Goal: Check status

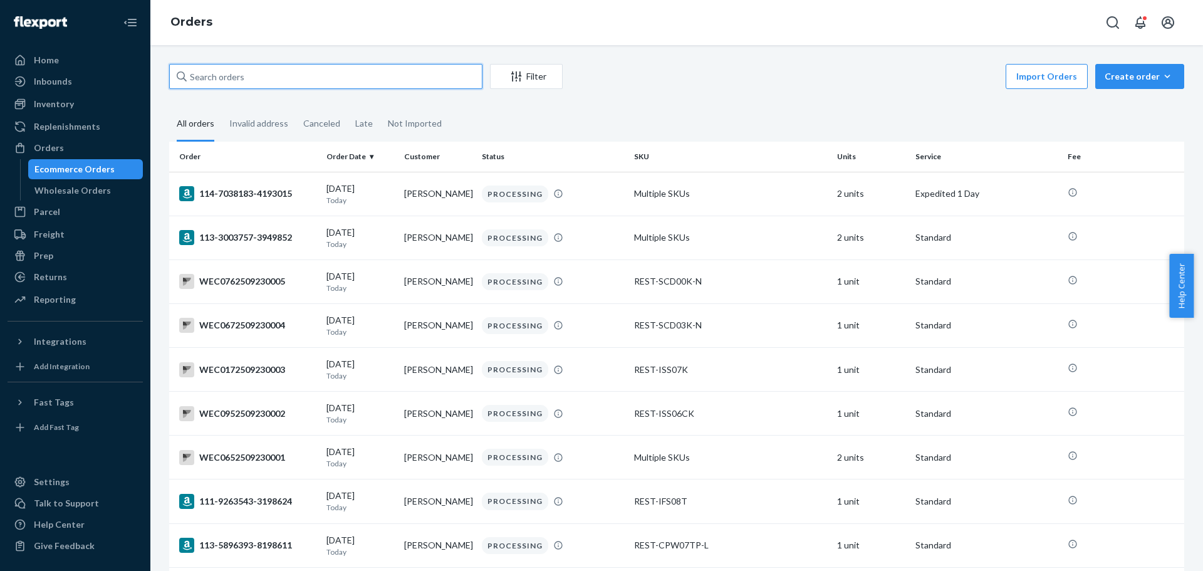
click at [286, 80] on input "text" at bounding box center [325, 76] width 313 height 25
paste input "111-8095650-3369062"
type input "111-8095650-3369062"
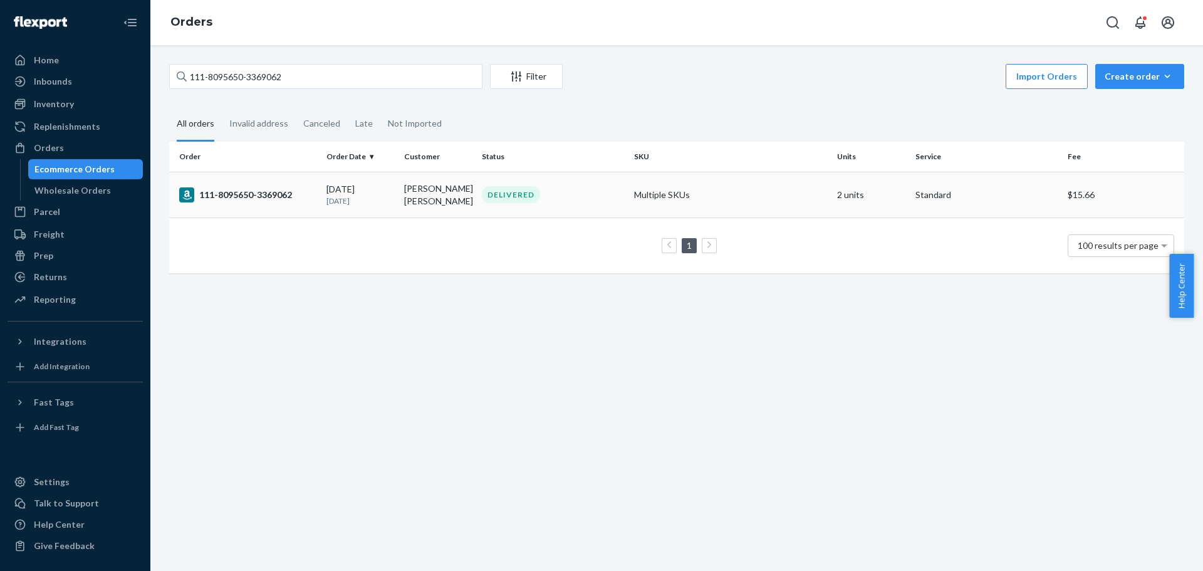
click at [210, 197] on div "111-8095650-3369062" at bounding box center [247, 194] width 137 height 15
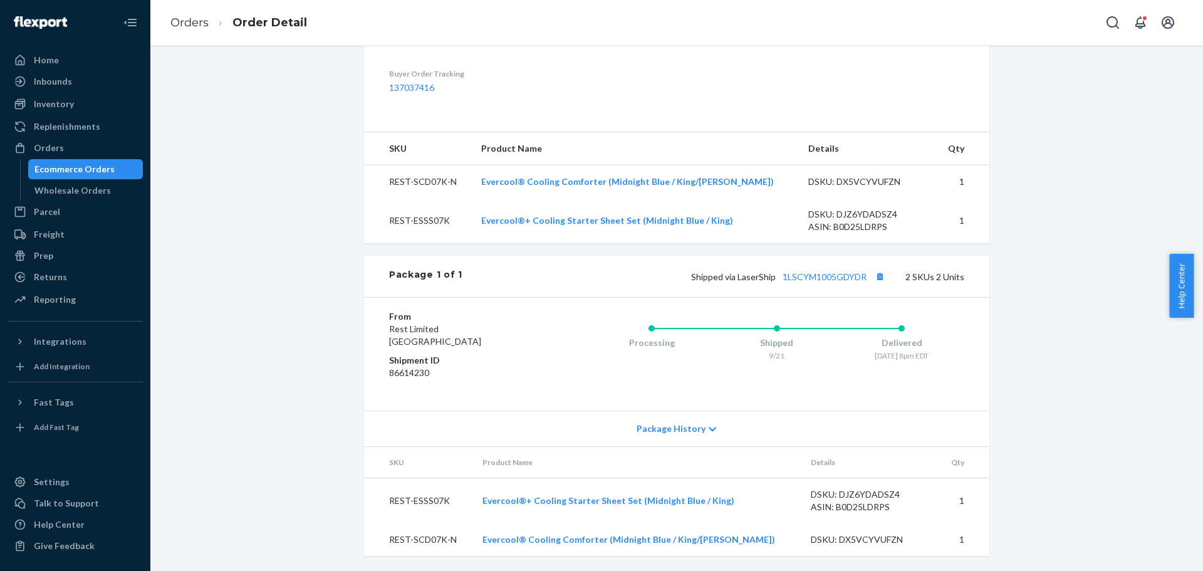
scroll to position [409, 0]
click at [844, 278] on link "1LSCYM1005GDYDR" at bounding box center [825, 276] width 84 height 11
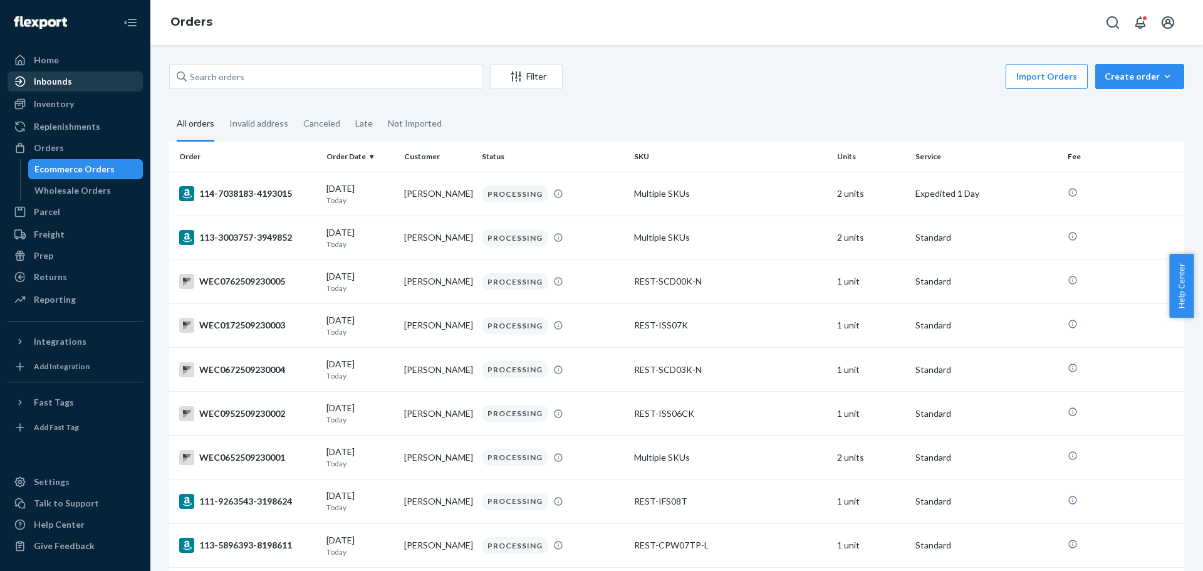
click at [90, 83] on div "Inbounds" at bounding box center [75, 82] width 133 height 18
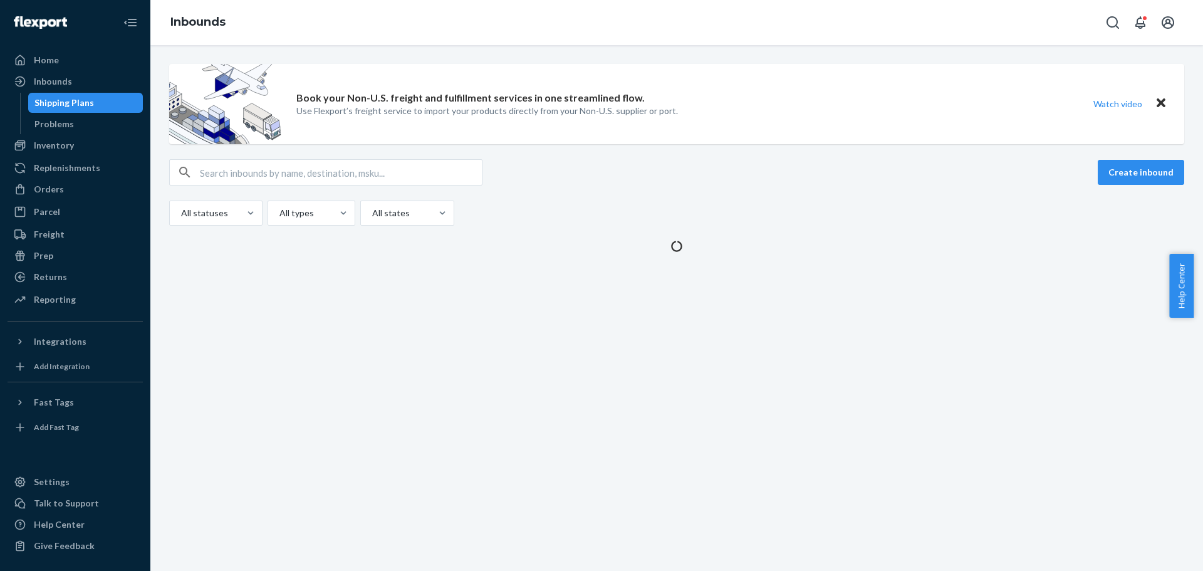
click at [854, 202] on div "All statuses All types All states" at bounding box center [676, 213] width 1015 height 25
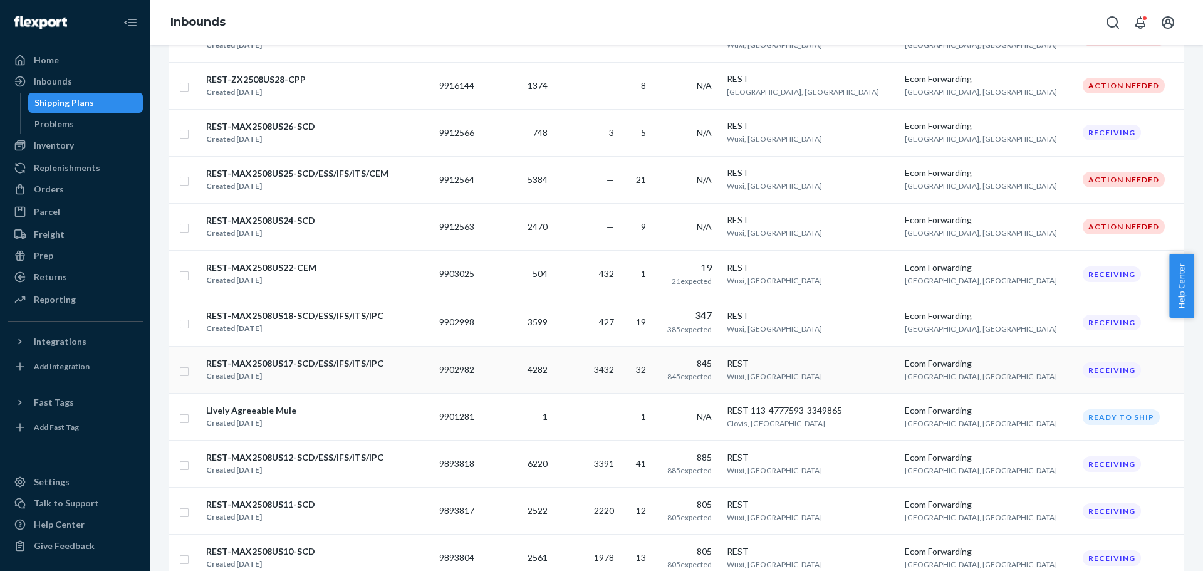
scroll to position [731, 0]
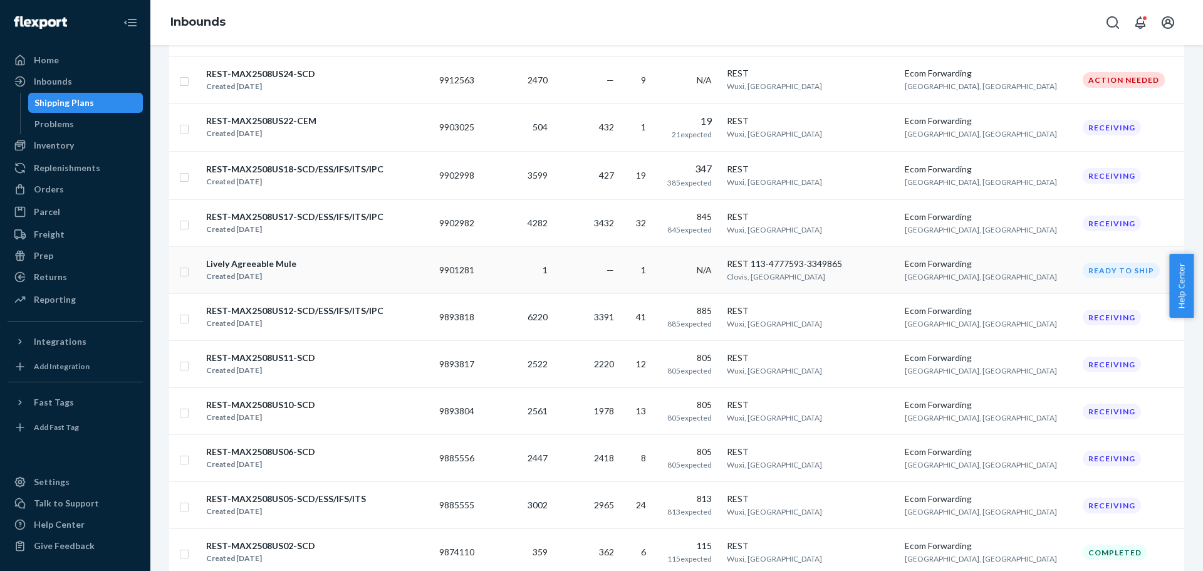
click at [237, 264] on div "Lively Agreeable Mule" at bounding box center [251, 264] width 90 height 13
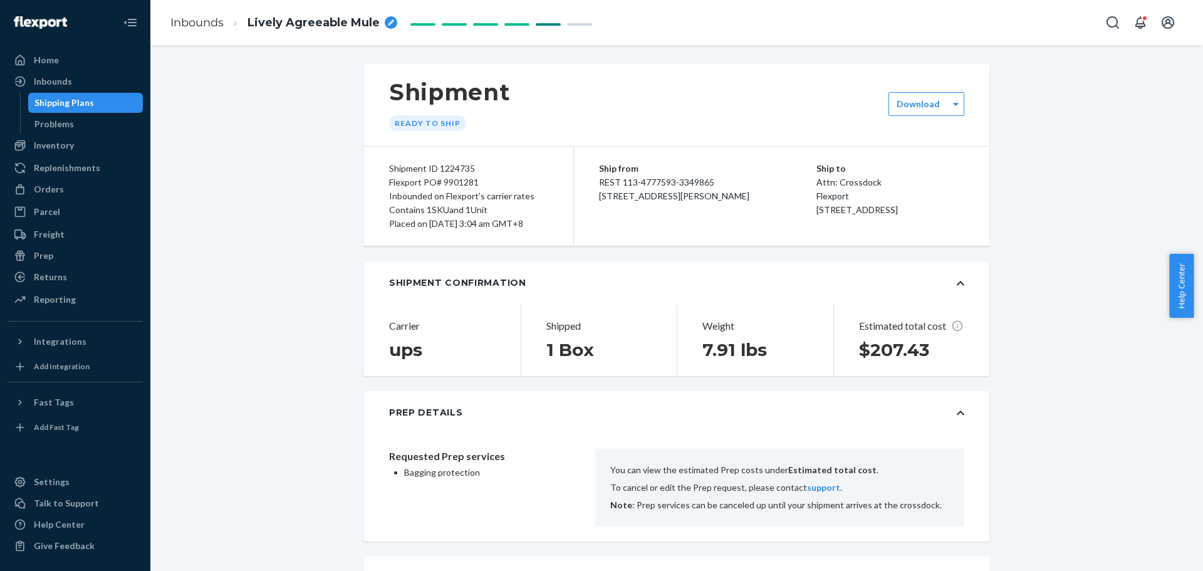
click at [946, 26] on div "Inbounds Lively Agreeable Mule" at bounding box center [676, 22] width 1053 height 45
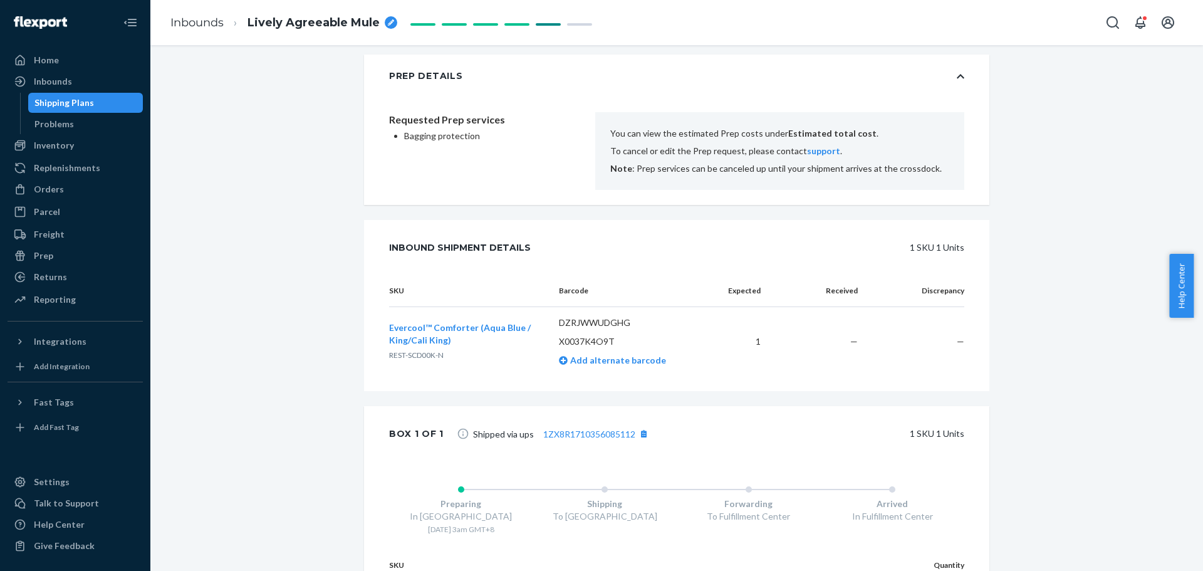
scroll to position [461, 0]
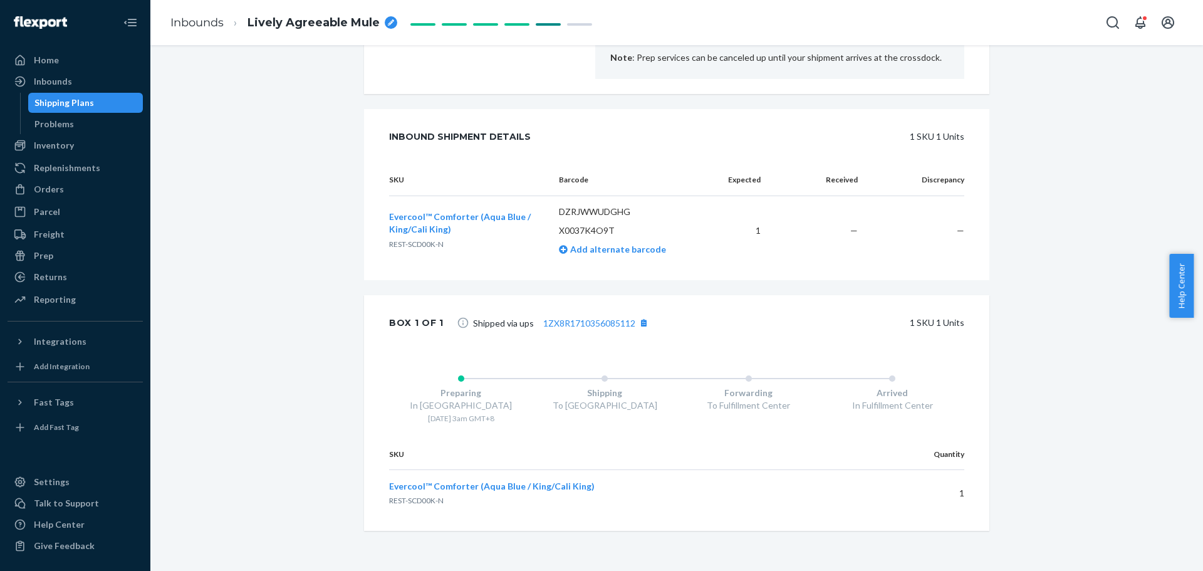
click at [284, 216] on div "Shipment Ready to ship Download Shipment ID 1224735 Flexport PO# 9901281 Inboun…" at bounding box center [677, 94] width 1034 height 954
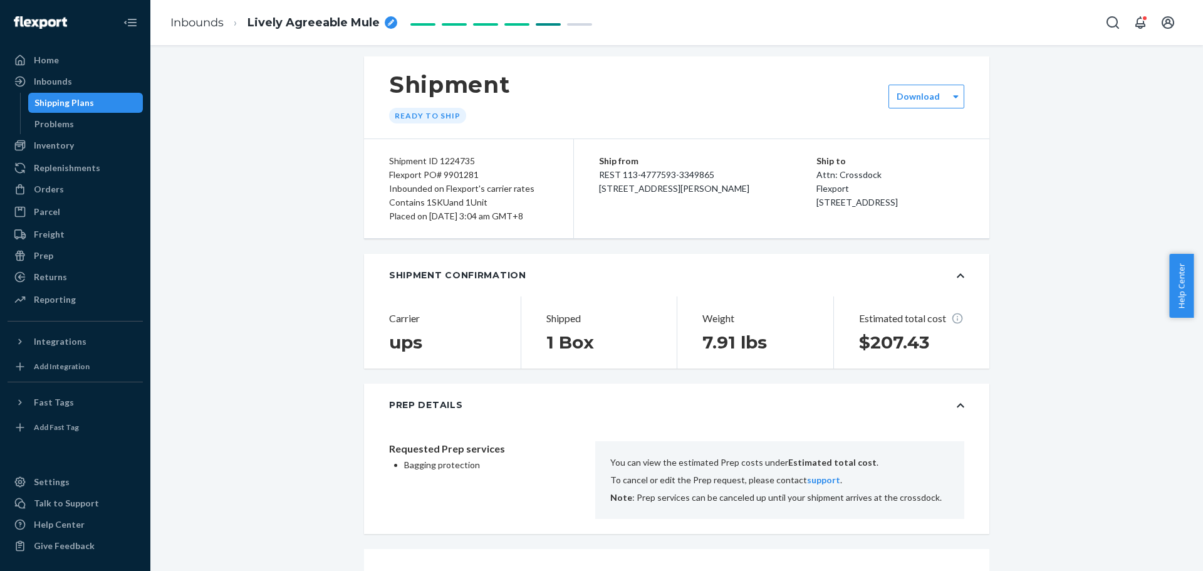
scroll to position [0, 0]
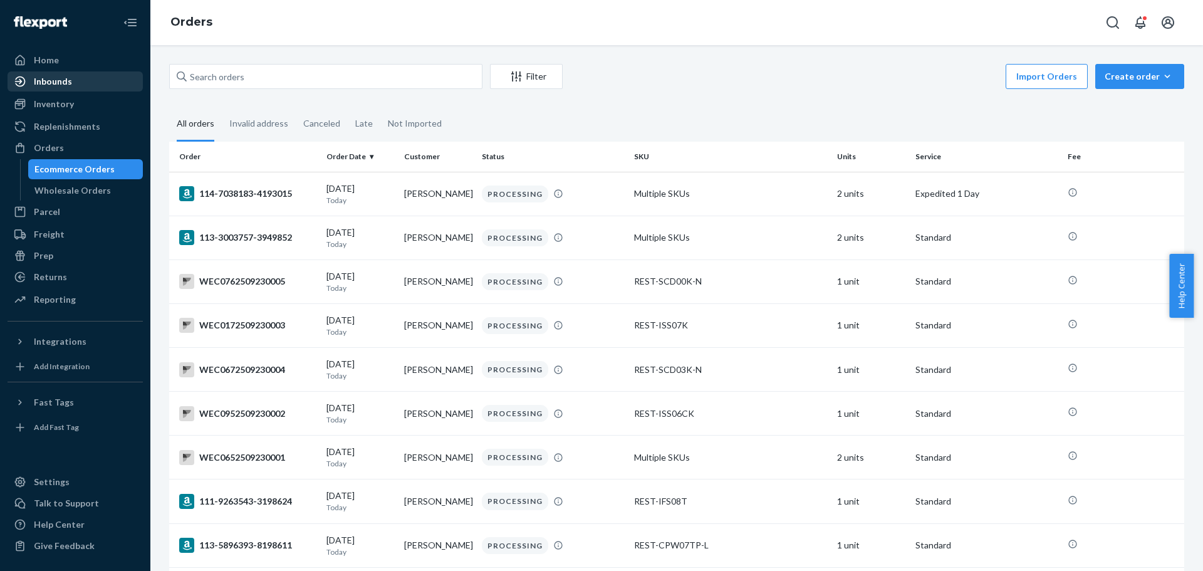
click at [52, 85] on div "Inbounds" at bounding box center [53, 81] width 38 height 13
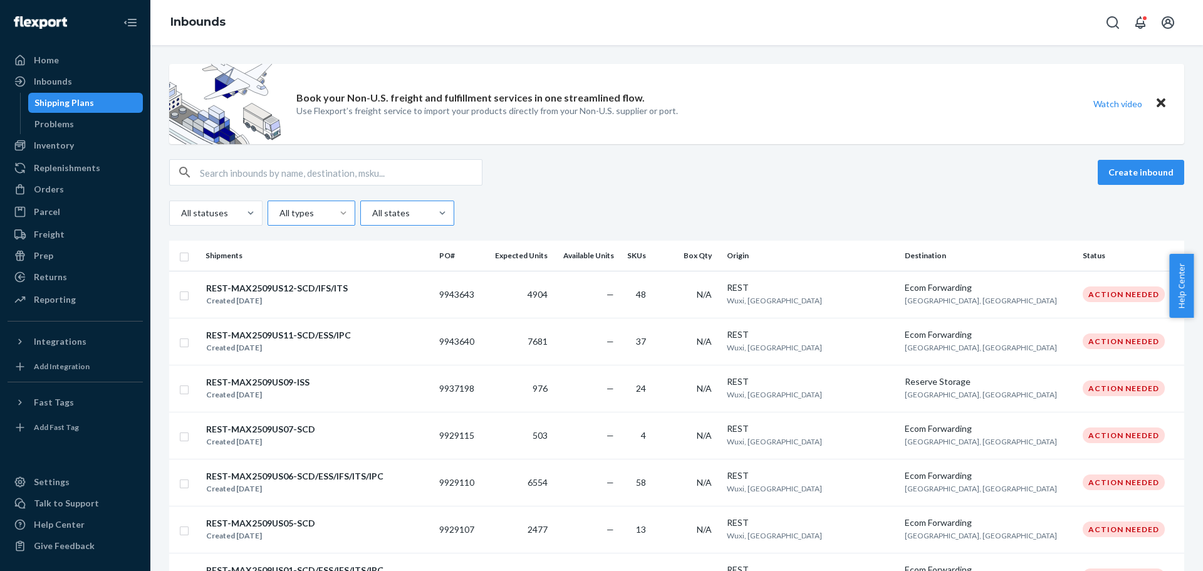
drag, startPoint x: 553, startPoint y: 194, endPoint x: 417, endPoint y: 216, distance: 137.8
click at [550, 194] on div "Create inbound All statuses All types All states" at bounding box center [676, 192] width 1015 height 66
click at [420, 213] on div at bounding box center [406, 213] width 70 height 15
click at [372, 213] on input "option All states focused, 1 of 2. 2 results available. Use Up and Down to choo…" at bounding box center [371, 213] width 1 height 13
click at [538, 190] on div "Create inbound All statuses All types option All states focused, 1 of 2. 2 resu…" at bounding box center [676, 192] width 1015 height 66
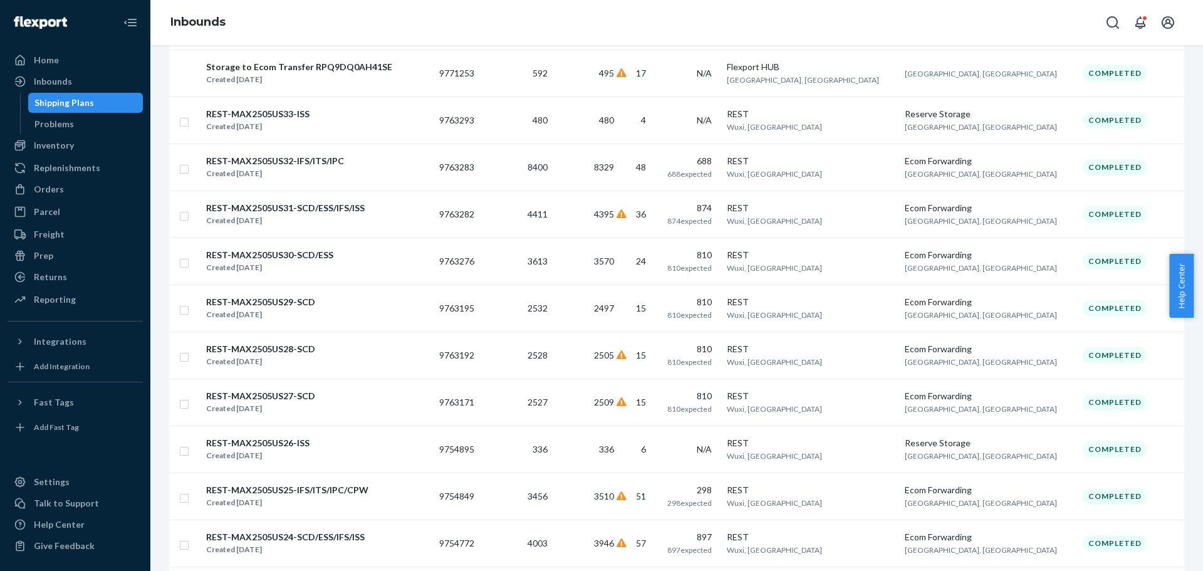
scroll to position [1609, 0]
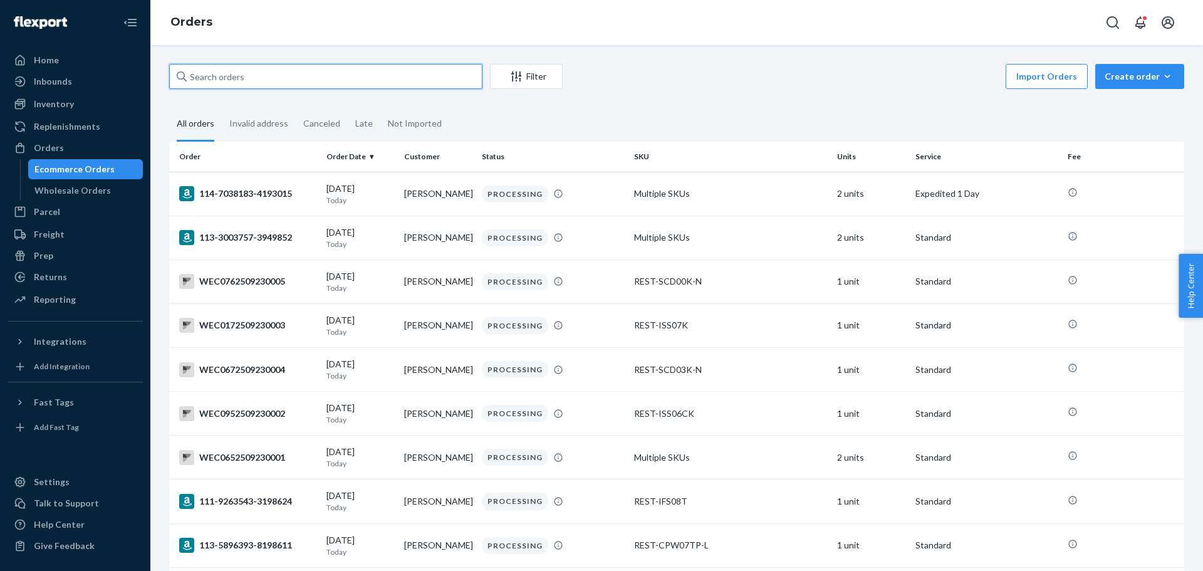
click at [291, 76] on input "text" at bounding box center [325, 76] width 313 height 25
paste input "113-7968054-9538626"
type input "113-7968054-9538626"
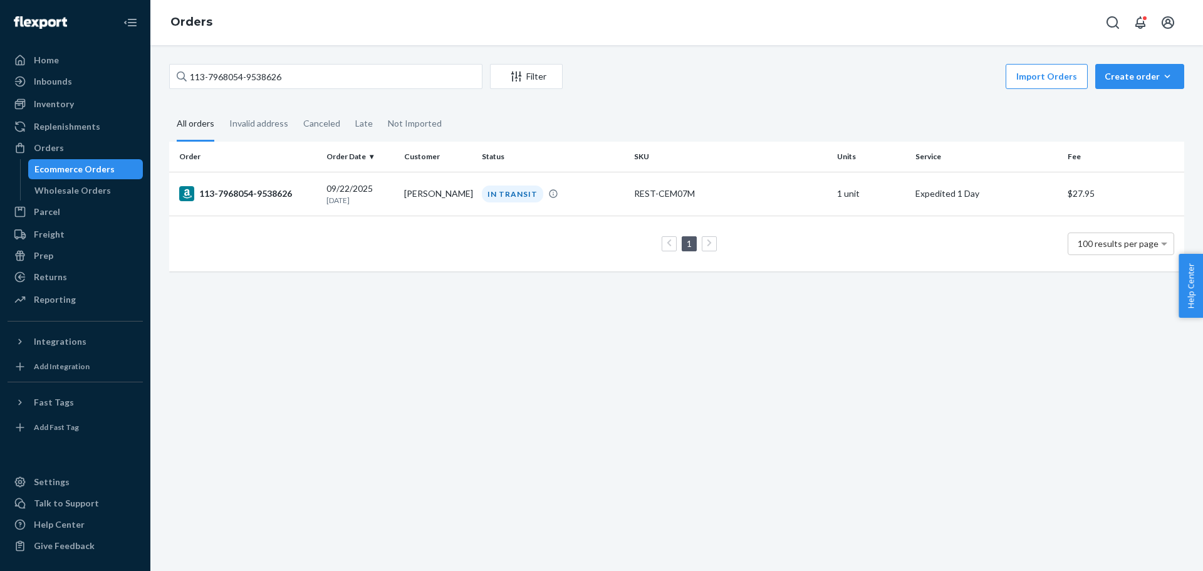
drag, startPoint x: 569, startPoint y: 405, endPoint x: 547, endPoint y: 405, distance: 21.9
click at [566, 405] on div "113-7968054-9538626 Filter Import Orders Create order Ecommerce order Removal o…" at bounding box center [676, 308] width 1053 height 526
click at [258, 190] on div "113-7968054-9538626" at bounding box center [247, 193] width 137 height 15
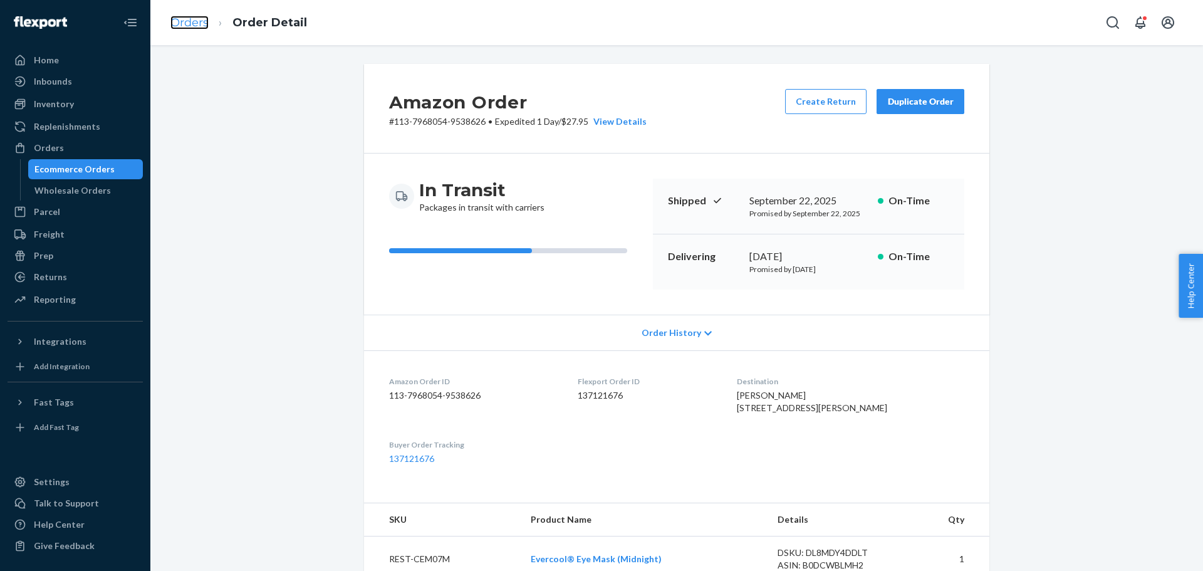
click at [194, 24] on link "Orders" at bounding box center [189, 23] width 38 height 14
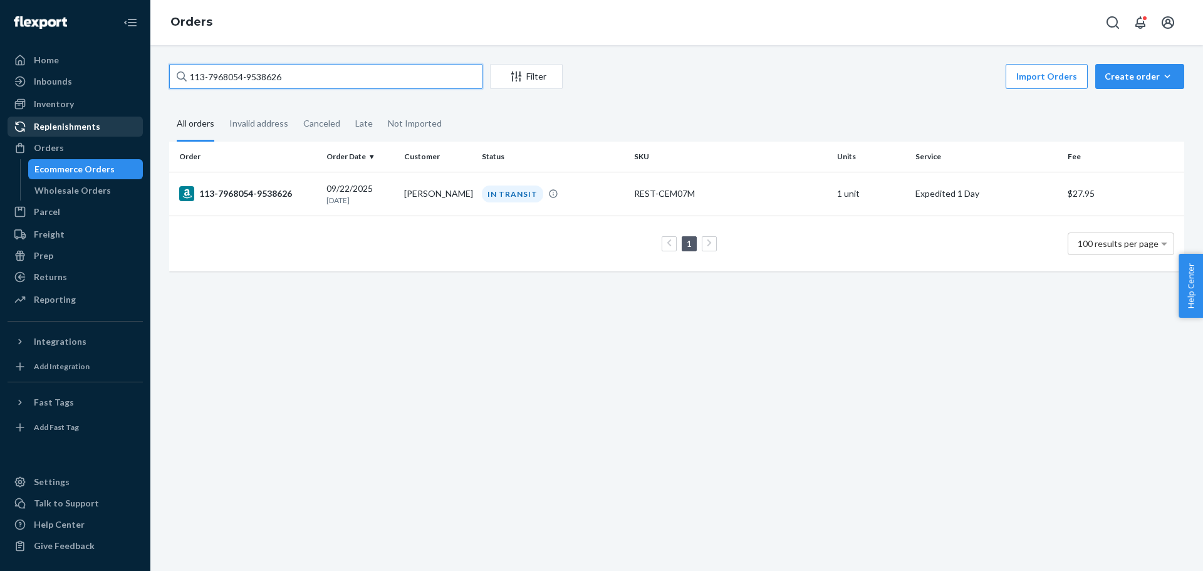
drag, startPoint x: 208, startPoint y: 96, endPoint x: 26, endPoint y: 121, distance: 184.0
click at [26, 121] on div "Home Inbounds Shipping Plans Problems Inventory Products Replenishments Orders …" at bounding box center [601, 285] width 1203 height 571
drag, startPoint x: 239, startPoint y: 193, endPoint x: 225, endPoint y: 218, distance: 28.9
click at [239, 194] on div "113-7968054-9538626" at bounding box center [247, 193] width 137 height 15
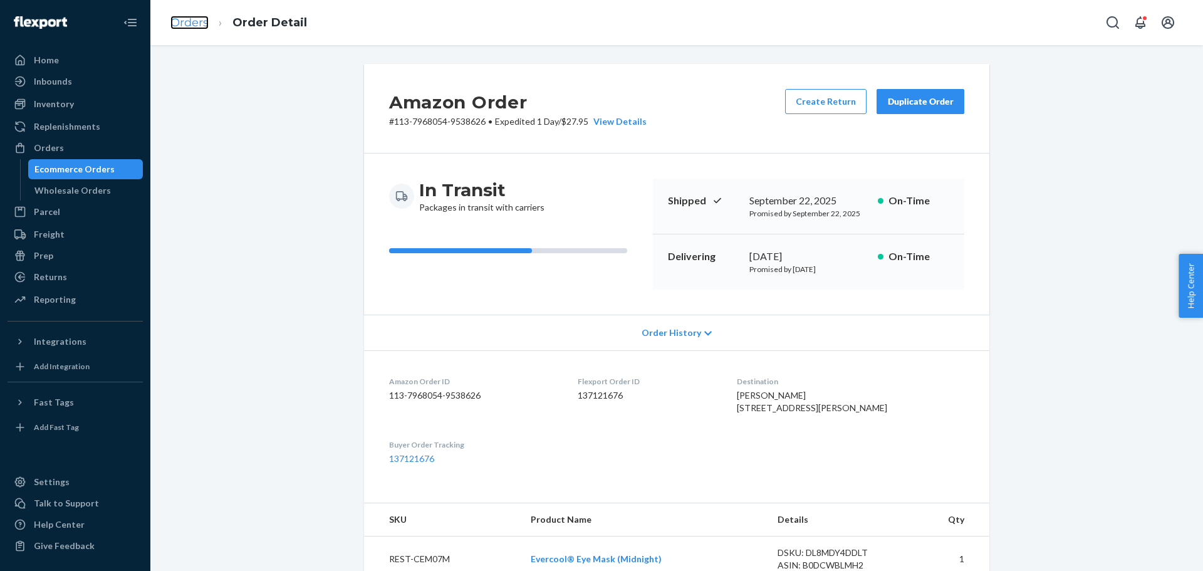
click at [189, 24] on link "Orders" at bounding box center [189, 23] width 38 height 14
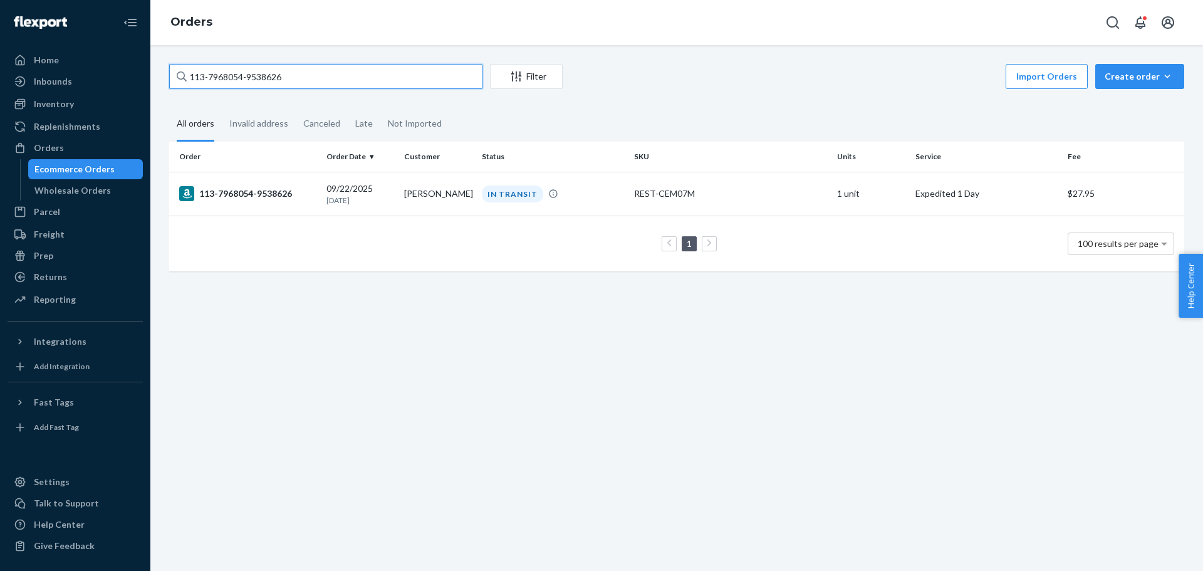
drag, startPoint x: 370, startPoint y: 78, endPoint x: 138, endPoint y: 93, distance: 232.3
click at [138, 93] on div "Home Inbounds Shipping Plans Problems Inventory Products Replenishments Orders …" at bounding box center [601, 285] width 1203 height 571
paste input "2-7919590-2729805"
type input "112-7919590-2729805"
click at [268, 190] on div "112-7919590-2729805" at bounding box center [247, 193] width 137 height 15
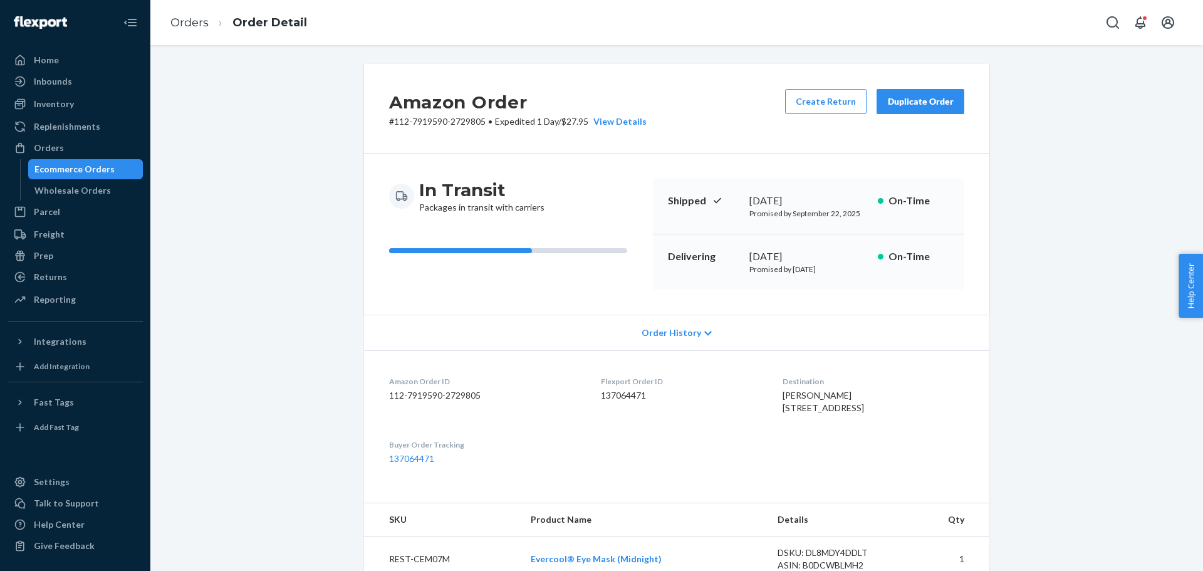
click at [1060, 320] on div "Amazon Order # 112-7919590-2729805 • Expedited 1 Day / $27.95 View Details Crea…" at bounding box center [677, 470] width 1034 height 813
drag, startPoint x: 748, startPoint y: 392, endPoint x: 808, endPoint y: 395, distance: 60.2
click at [808, 395] on dl "Amazon Order ID 112-7919590-2729805 Flexport Order ID 137064471 Destination Dan…" at bounding box center [676, 420] width 625 height 140
copy span "Dana Nicar"
click at [182, 18] on link "Orders" at bounding box center [189, 23] width 38 height 14
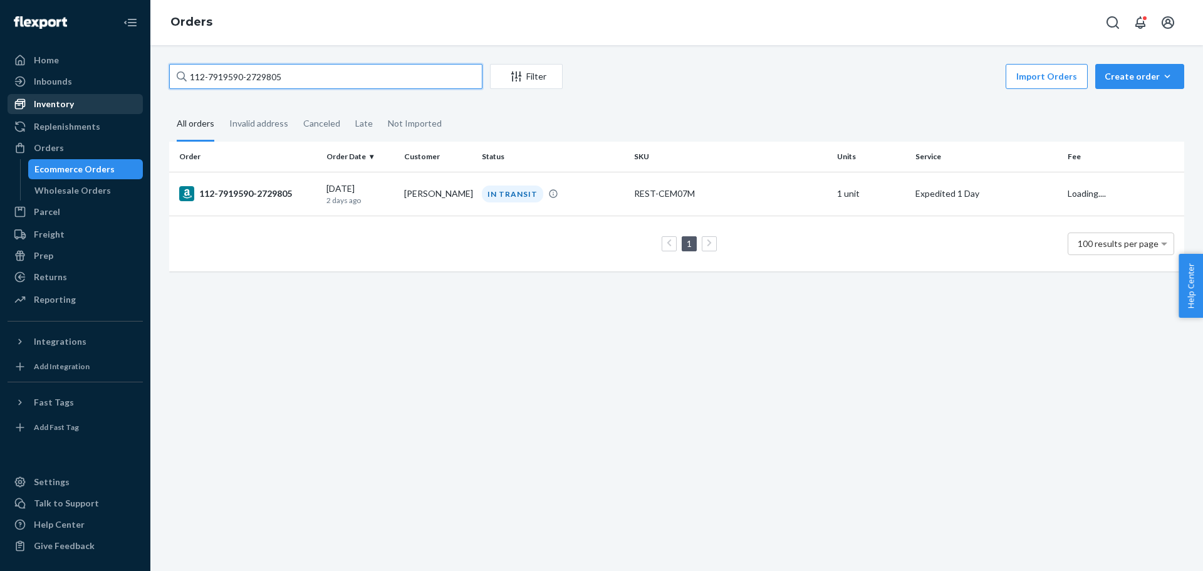
drag, startPoint x: 180, startPoint y: 96, endPoint x: 117, endPoint y: 106, distance: 64.6
click at [120, 106] on div "Home Inbounds Shipping Plans Problems Inventory Products Replenishments Orders …" at bounding box center [601, 285] width 1203 height 571
paste input "Dana Nicar"
type input "Dana Nicar"
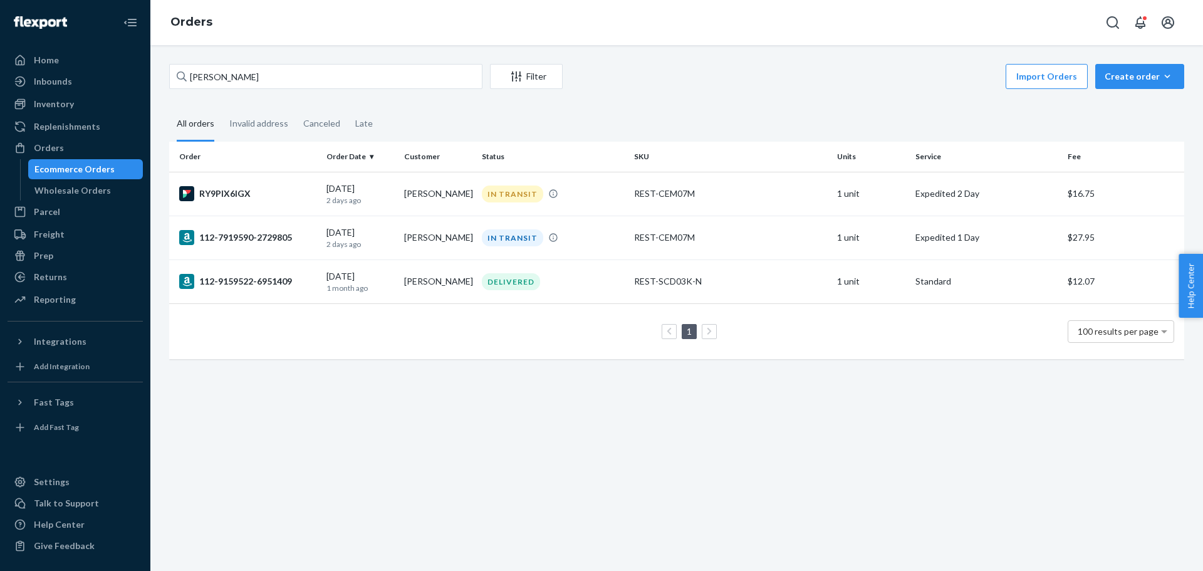
click at [362, 389] on div "Dana Nicar Filter Import Orders Create order Ecommerce order Removal order All …" at bounding box center [676, 308] width 1053 height 526
click at [387, 381] on div "Dana Nicar Filter Import Orders Create order Ecommerce order Removal order All …" at bounding box center [676, 308] width 1053 height 526
click at [669, 409] on div "Dana Nicar Filter Import Orders Create order Ecommerce order Removal order All …" at bounding box center [676, 308] width 1053 height 526
click at [52, 56] on div "Home" at bounding box center [46, 60] width 25 height 13
